Goal: Use online tool/utility: Utilize a website feature to perform a specific function

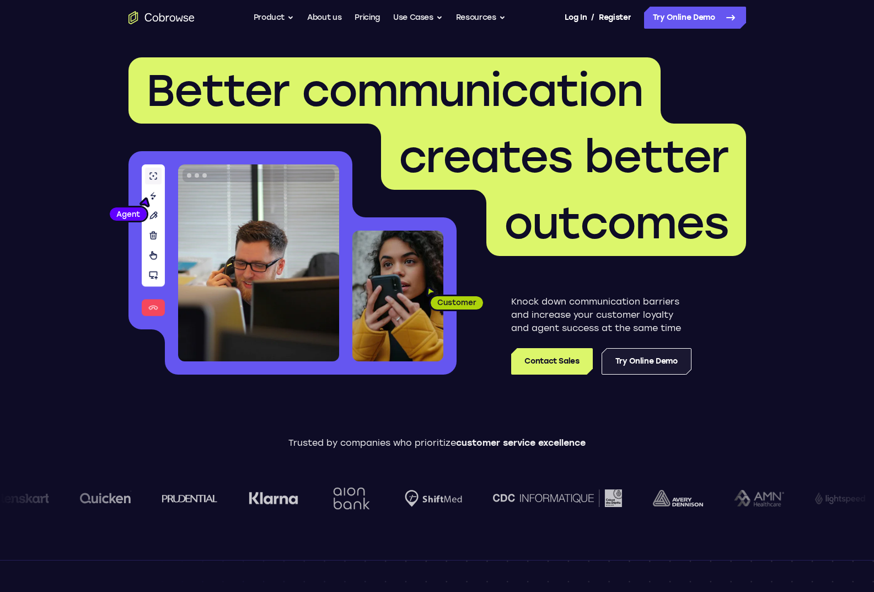
click at [630, 359] on link "Try Online Demo" at bounding box center [646, 361] width 90 height 26
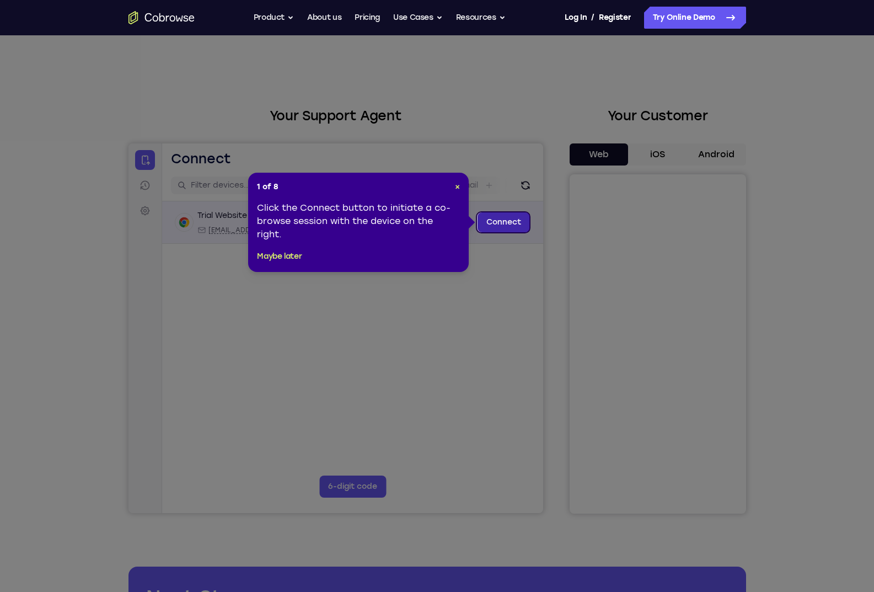
click at [512, 227] on link "Connect" at bounding box center [503, 222] width 52 height 20
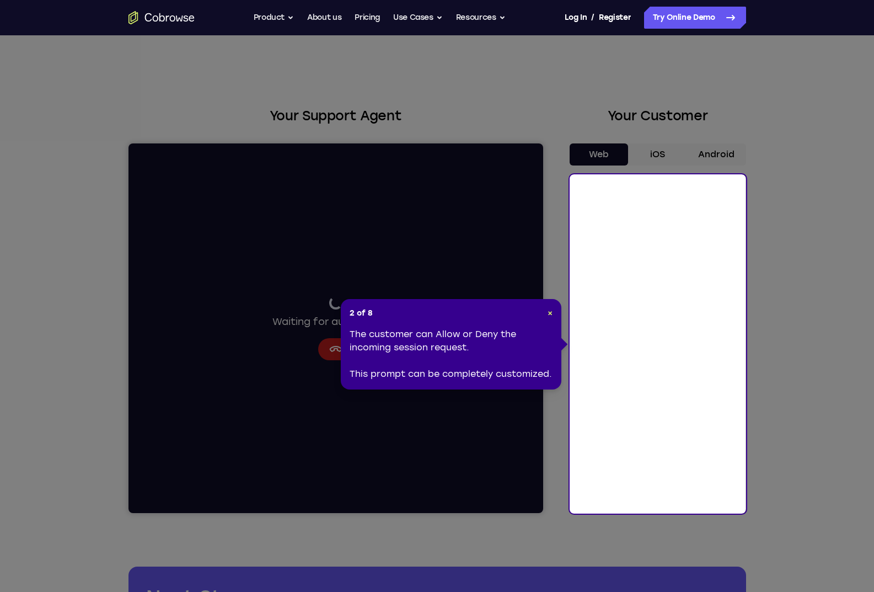
click at [549, 316] on span "×" at bounding box center [549, 312] width 5 height 9
click at [549, 313] on div "Your Support Agent Your Customer Web iOS Android" at bounding box center [436, 309] width 617 height 407
